Goal: Task Accomplishment & Management: Complete application form

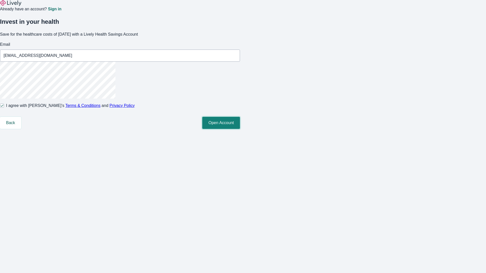
click at [240, 129] on button "Open Account" at bounding box center [221, 123] width 38 height 12
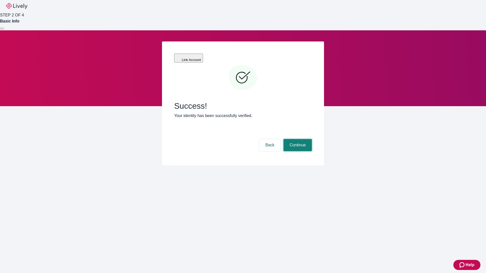
click at [297, 139] on button "Continue" at bounding box center [297, 145] width 28 height 12
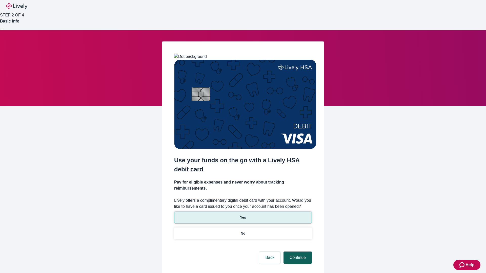
click at [243, 215] on p "Yes" at bounding box center [243, 217] width 6 height 5
click at [297, 252] on button "Continue" at bounding box center [297, 258] width 28 height 12
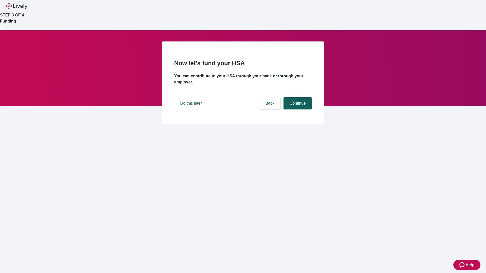
click at [297, 110] on button "Continue" at bounding box center [297, 103] width 28 height 12
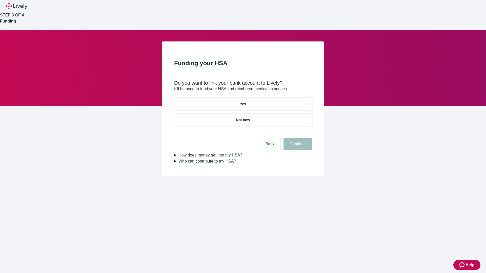
click at [243, 117] on p "Not now" at bounding box center [243, 119] width 14 height 5
click at [297, 147] on button "Continue" at bounding box center [297, 144] width 28 height 12
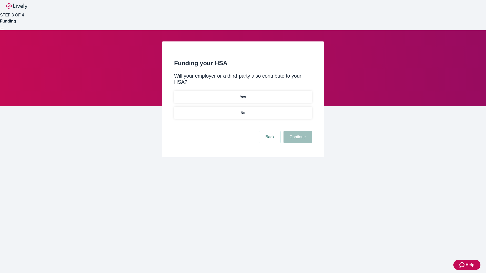
click at [243, 110] on p "No" at bounding box center [243, 112] width 5 height 5
click at [297, 131] on button "Continue" at bounding box center [297, 137] width 28 height 12
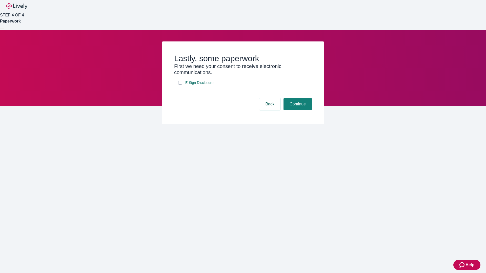
click at [180, 85] on input "E-Sign Disclosure" at bounding box center [180, 83] width 4 height 4
checkbox input "true"
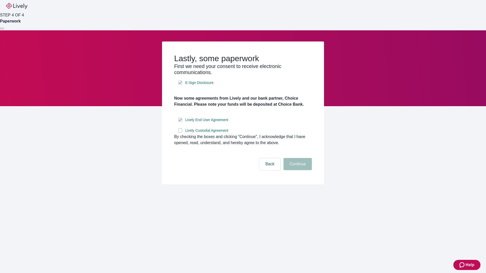
click at [180, 133] on input "Lively Custodial Agreement" at bounding box center [180, 130] width 4 height 4
checkbox input "true"
click at [297, 170] on button "Continue" at bounding box center [297, 164] width 28 height 12
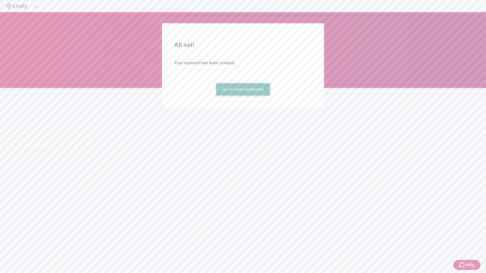
click at [243, 96] on link "Go to Lively dashboard" at bounding box center [243, 89] width 54 height 12
